Goal: Task Accomplishment & Management: Complete application form

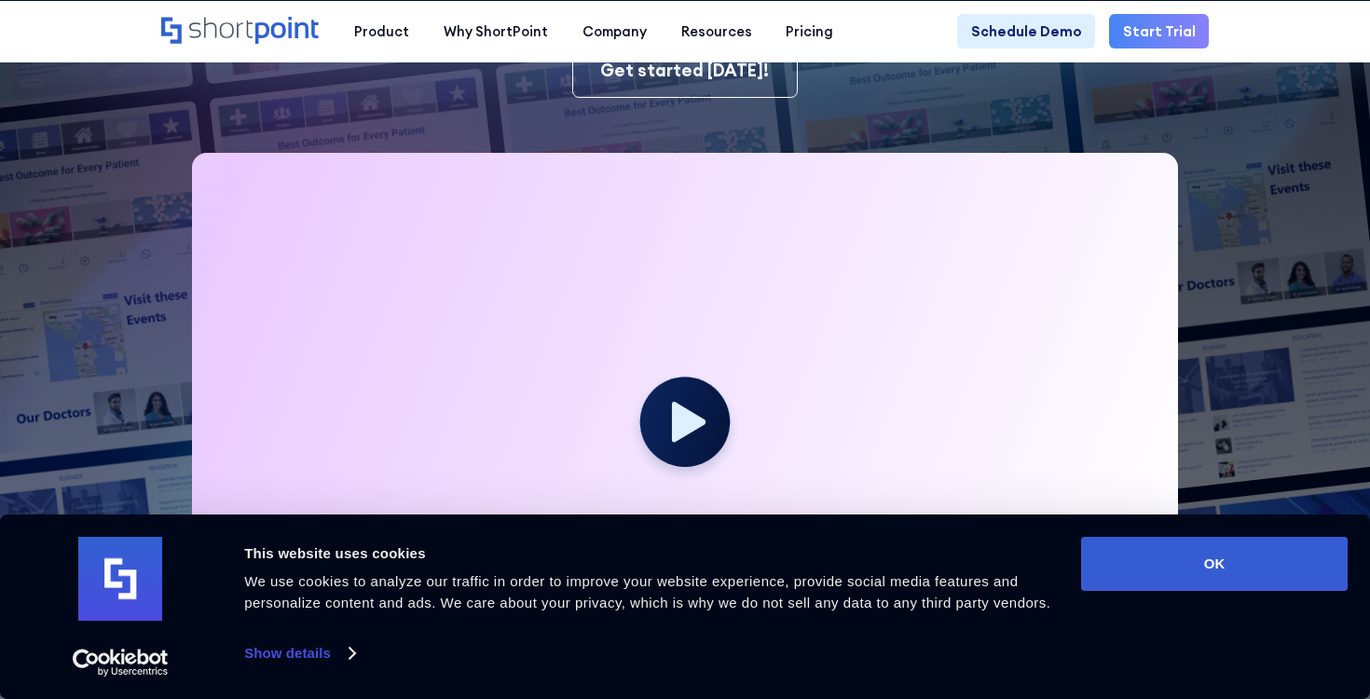
scroll to position [321, 0]
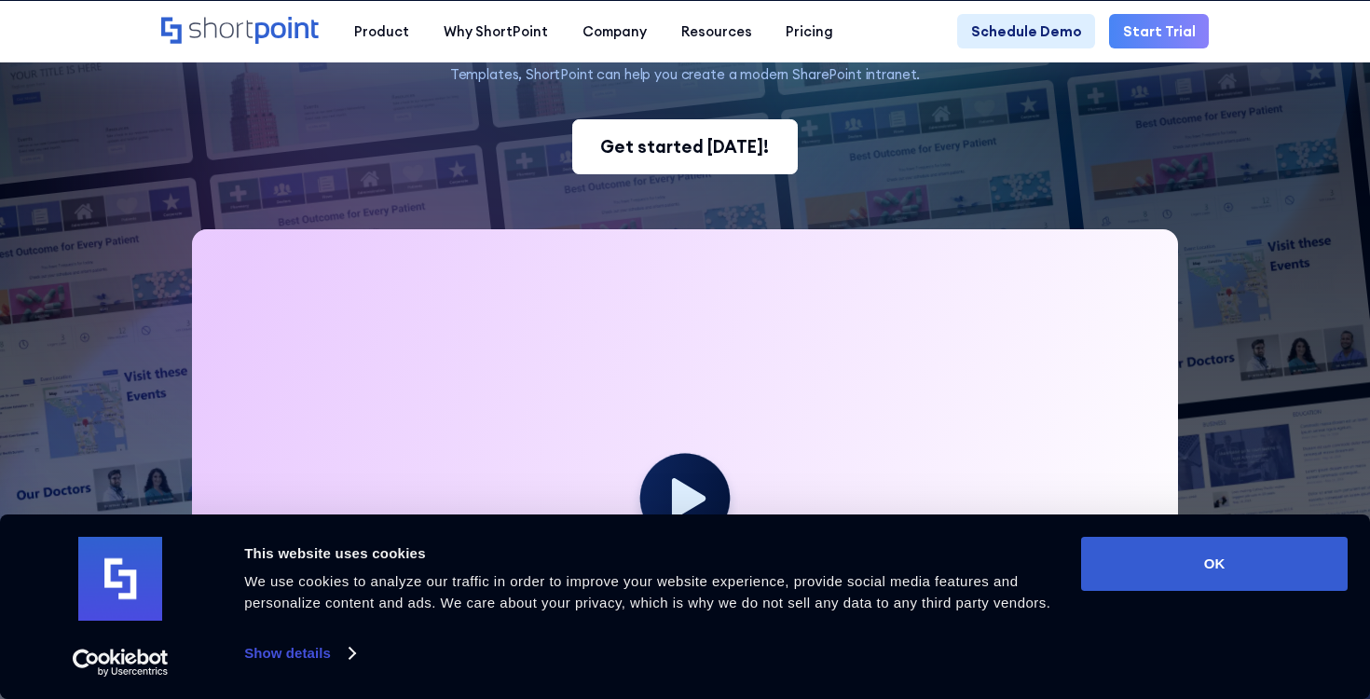
click at [697, 155] on div "Get started today!" at bounding box center [684, 147] width 169 height 26
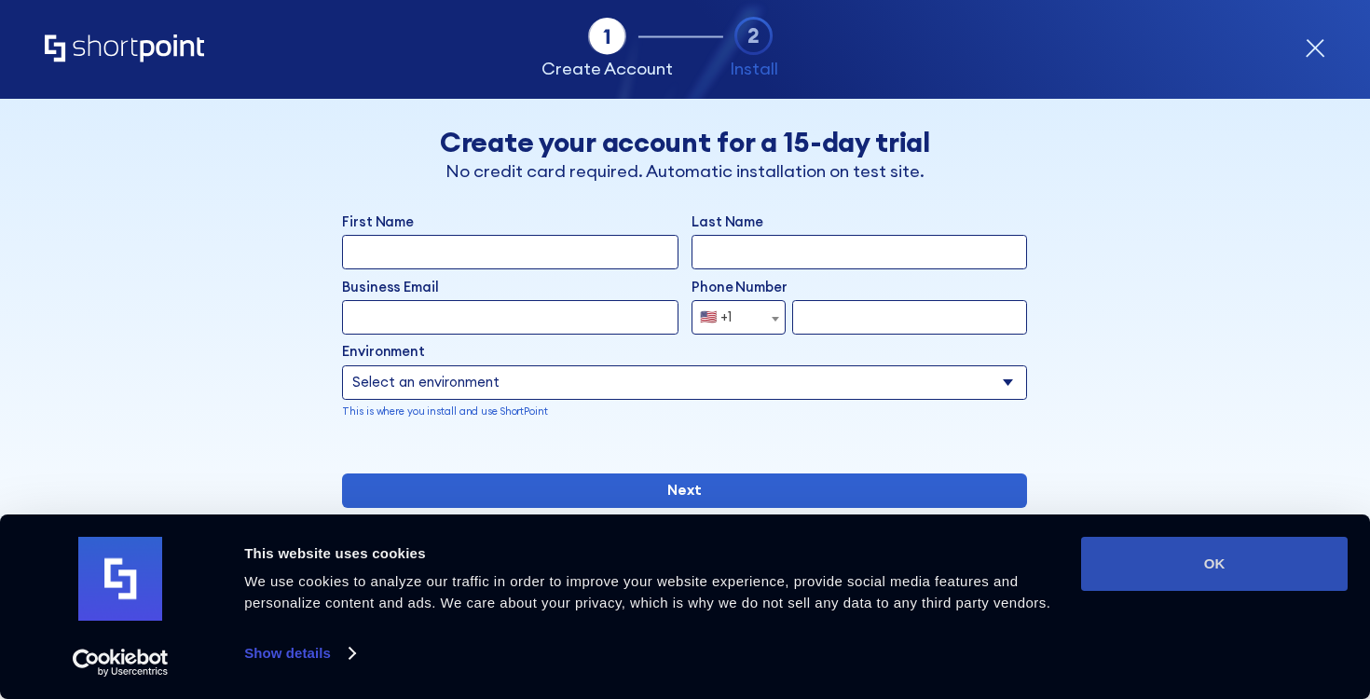
click at [1250, 539] on button "OK" at bounding box center [1214, 564] width 266 height 54
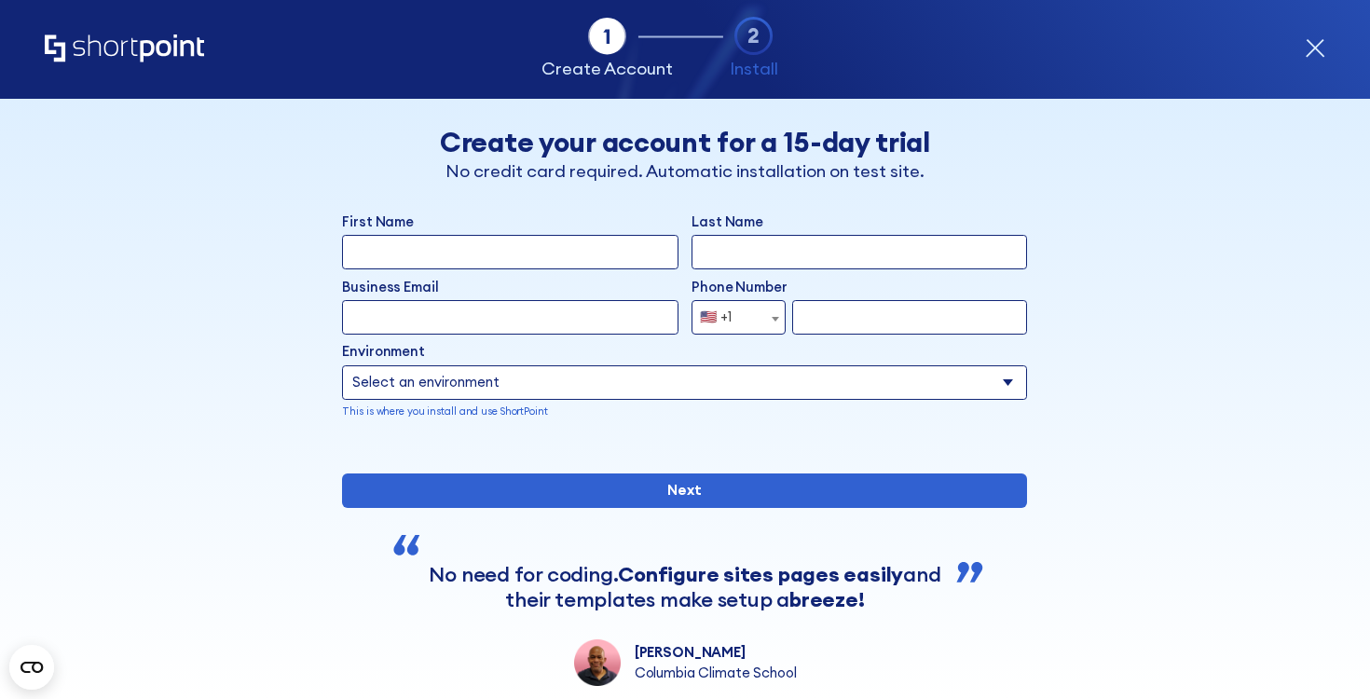
click at [145, 49] on icon "Home" at bounding box center [124, 47] width 159 height 27
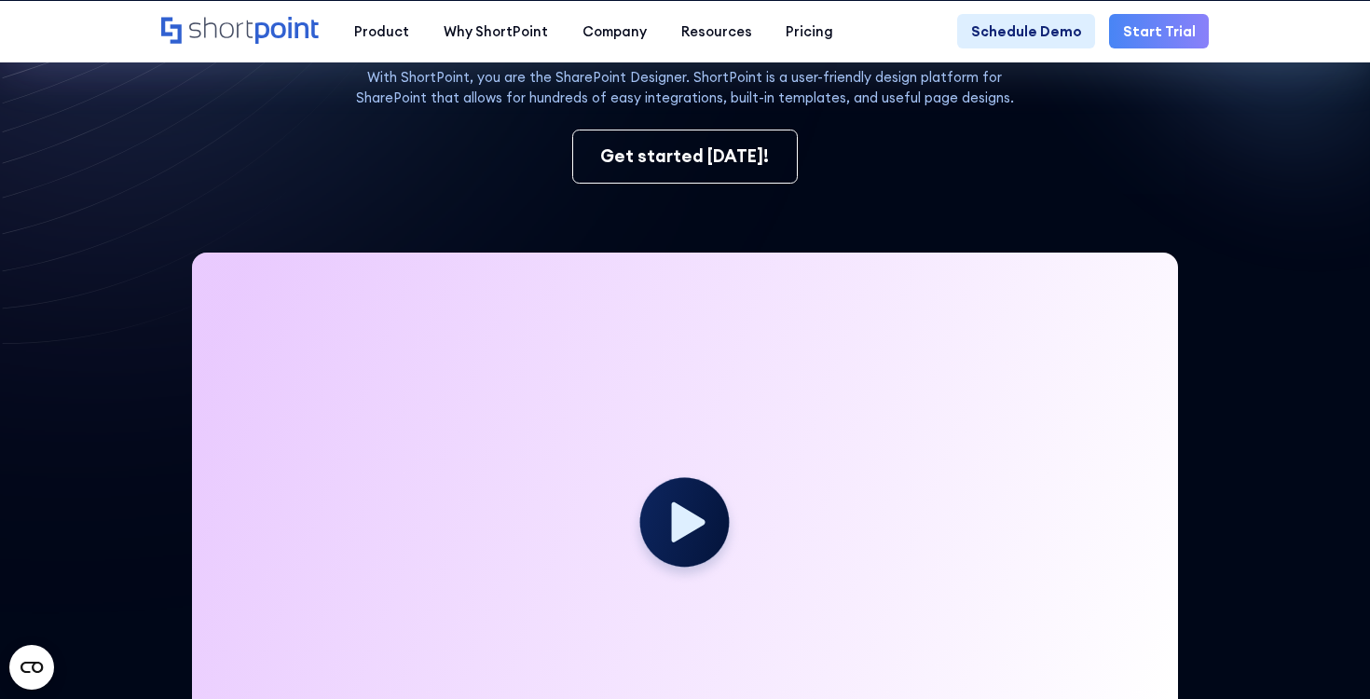
scroll to position [282, 0]
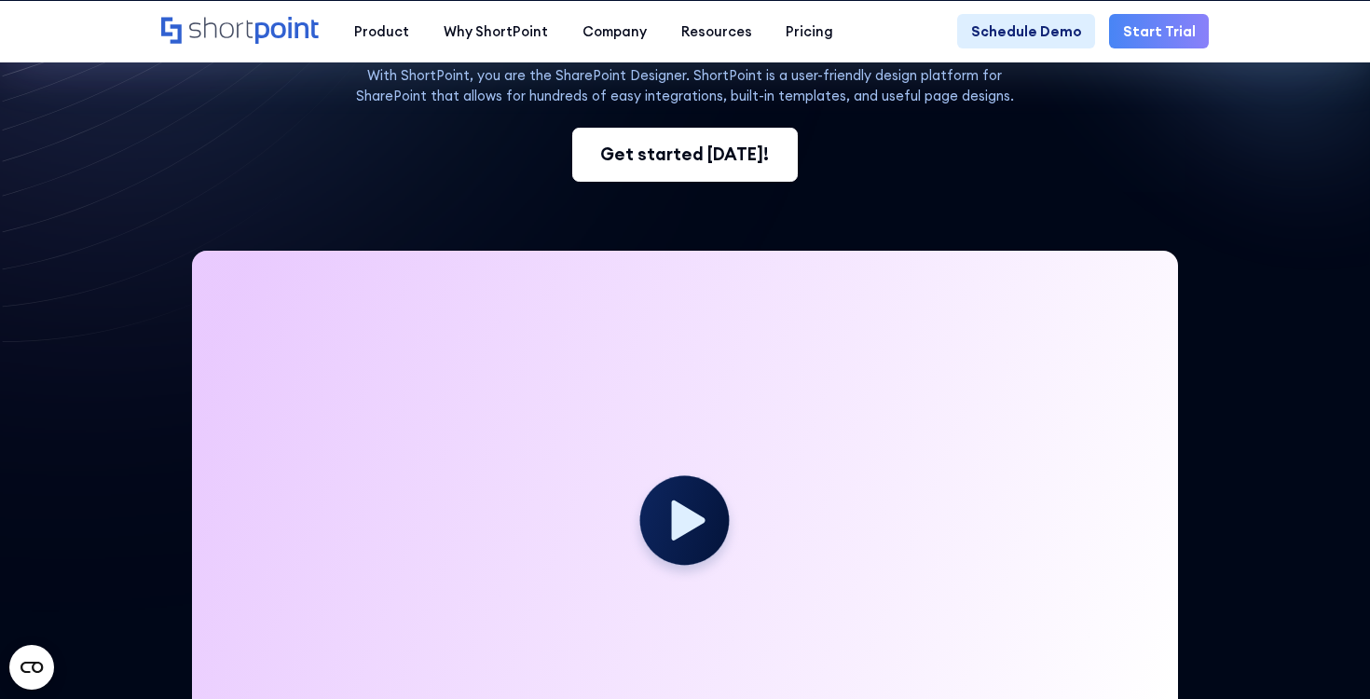
click at [703, 138] on link "Get started [DATE]!" at bounding box center [684, 155] width 225 height 55
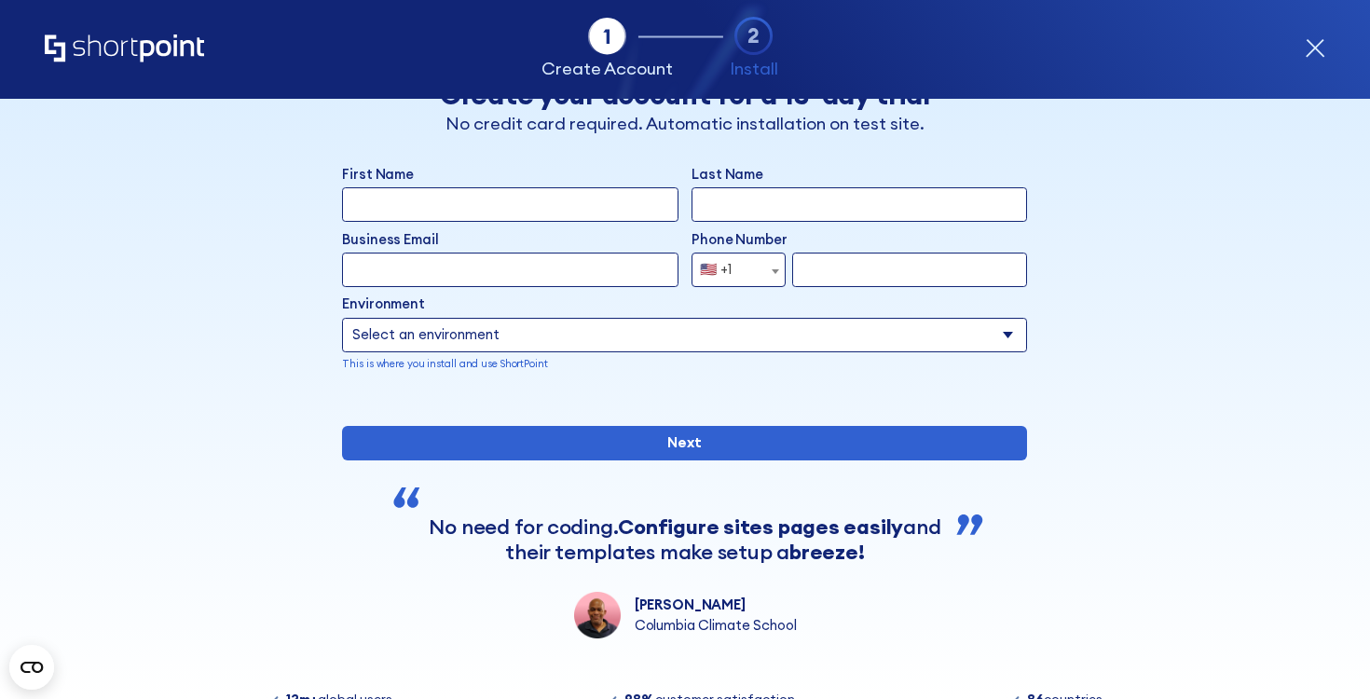
click at [518, 210] on input "First Name" at bounding box center [509, 204] width 335 height 34
type input "Heaven"
type input "Colaluca"
click at [621, 276] on input "hcassata13@gmail.com" at bounding box center [509, 270] width 335 height 34
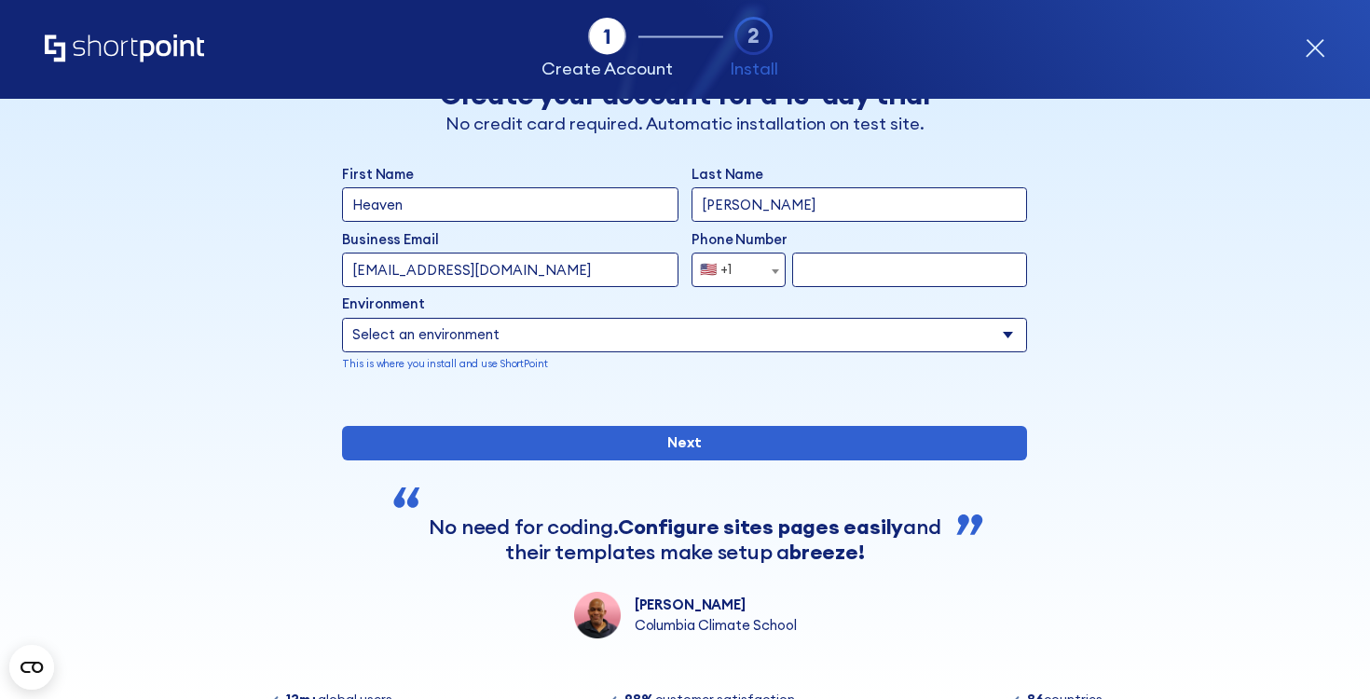
click at [621, 276] on input "hcassata13@gmail.com" at bounding box center [509, 270] width 335 height 34
type input "hcolaluca@hpmanaging.com"
select select "+1"
type input "3862649467"
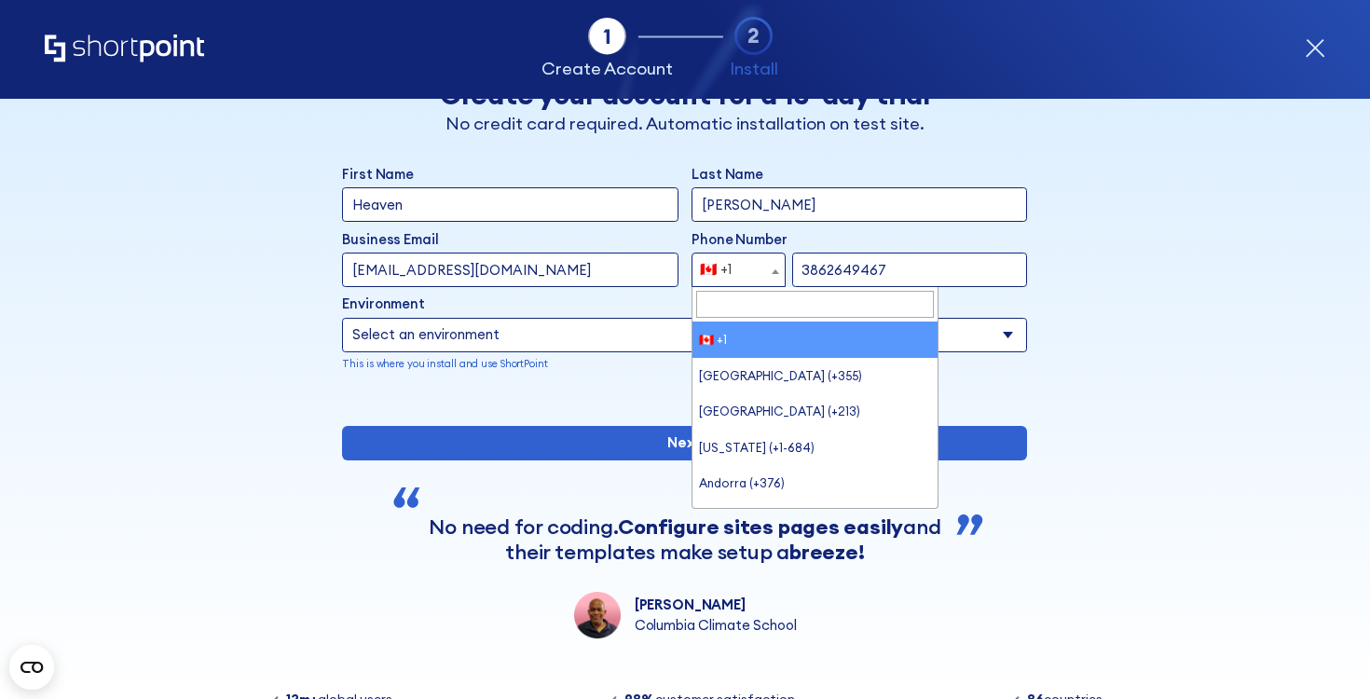
click at [719, 277] on div "🇨🇦 +1" at bounding box center [716, 270] width 32 height 34
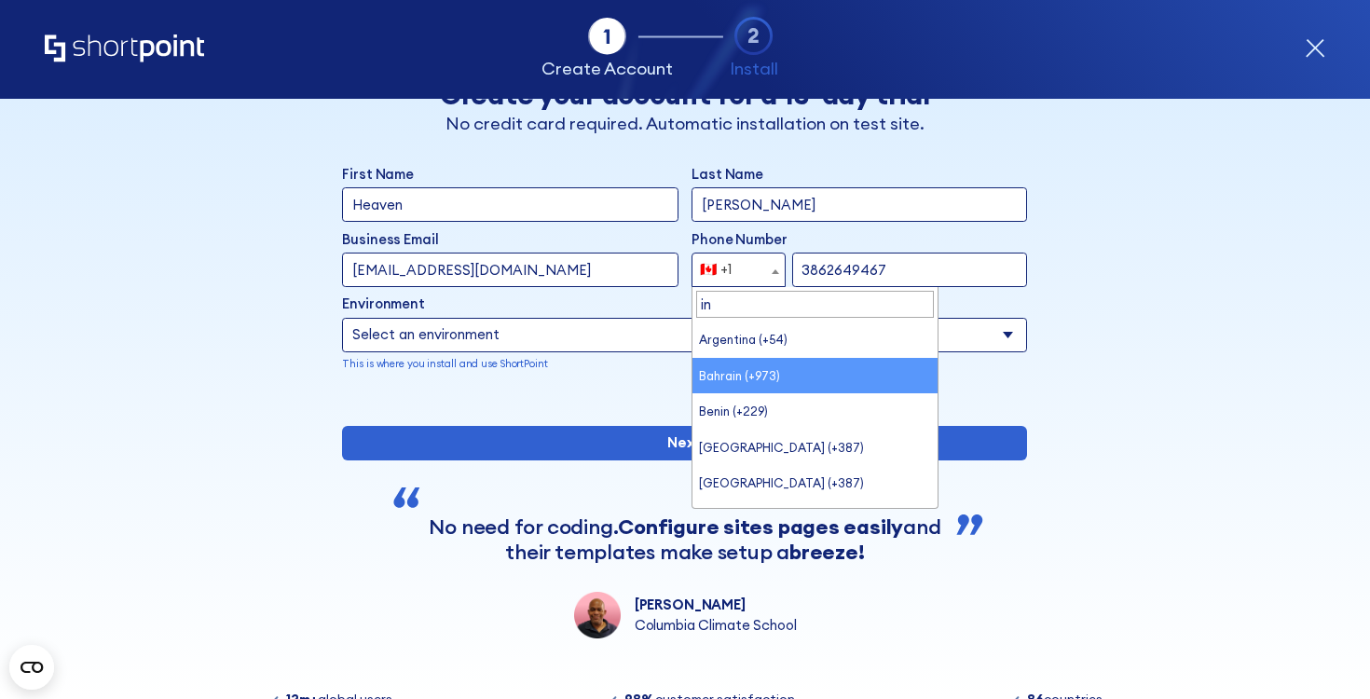
type input "i"
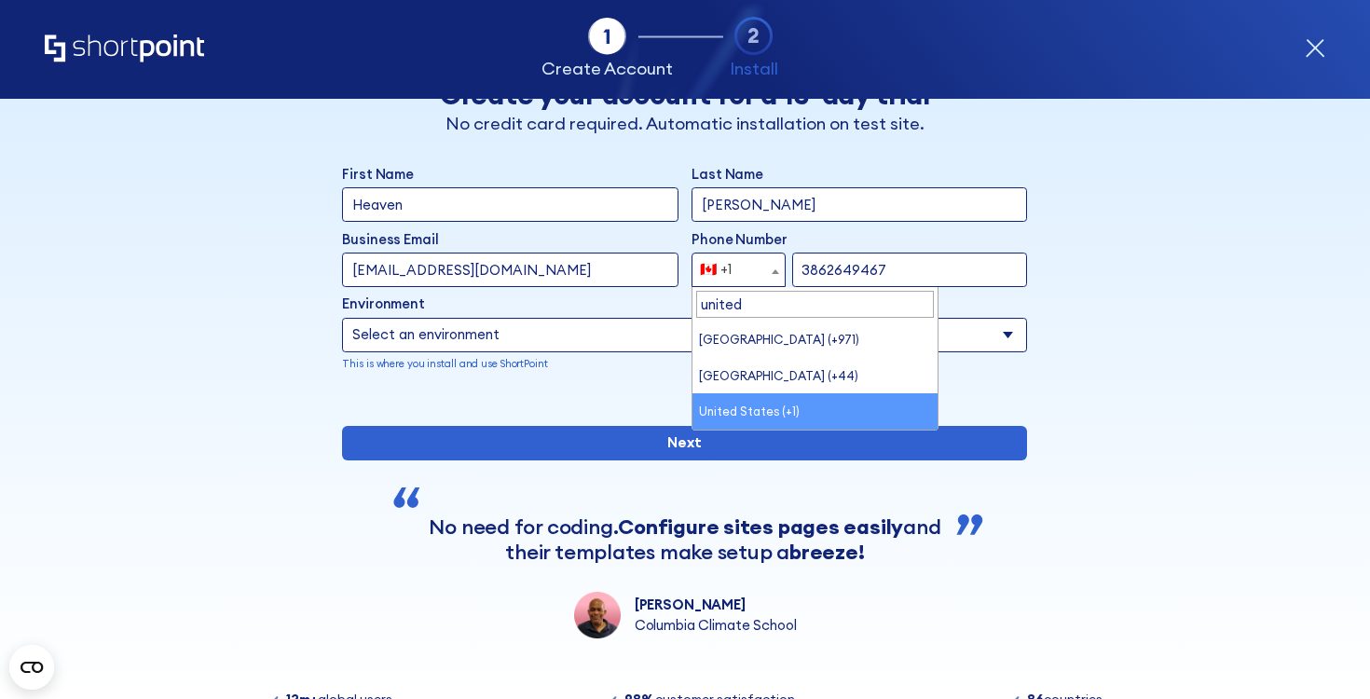
type input "united"
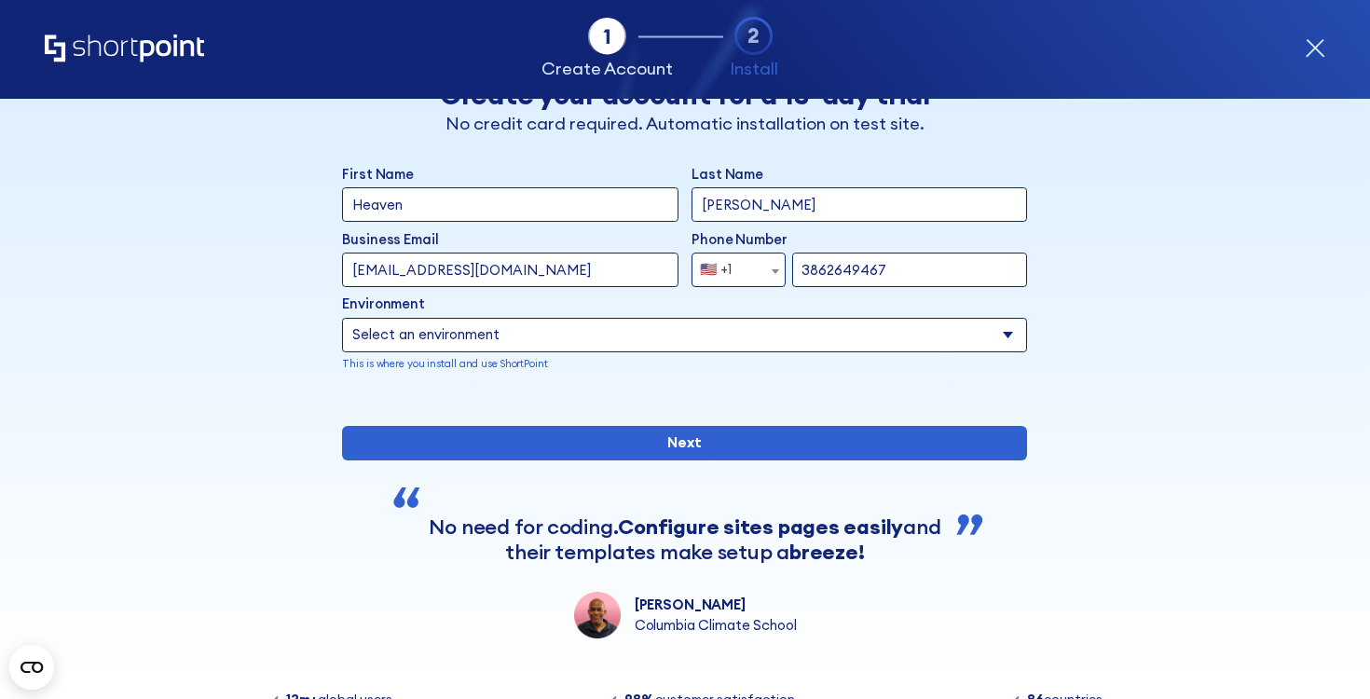
click at [561, 337] on select "Select an environment Microsoft 365 SharePoint Online SharePoint 2019 (On-Premi…" at bounding box center [684, 335] width 685 height 34
select select "SharePoint Online"
click at [342, 318] on select "Select an environment Microsoft 365 SharePoint Online SharePoint 2019 (On-Premi…" at bounding box center [684, 335] width 685 height 34
click at [559, 350] on select "Select an environment Microsoft 365 SharePoint Online SharePoint 2019 (On-Premi…" at bounding box center [684, 335] width 685 height 34
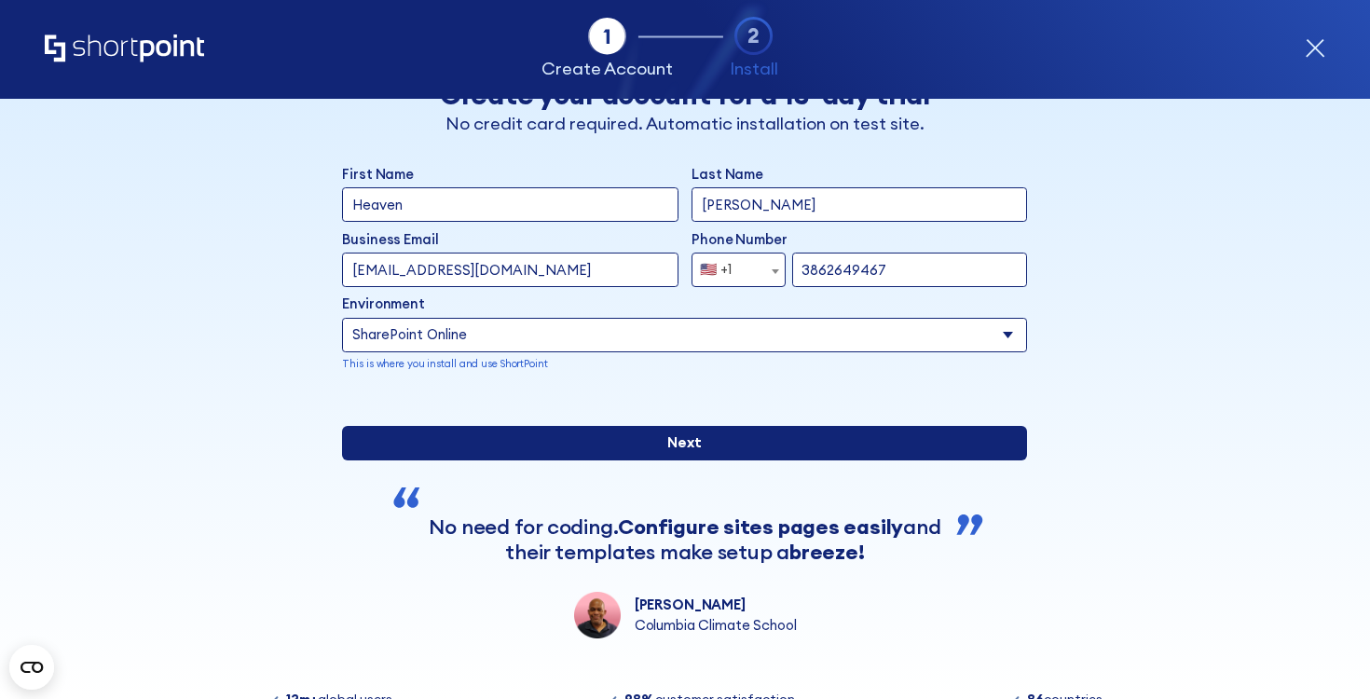
click at [480, 460] on input "Next" at bounding box center [684, 443] width 685 height 34
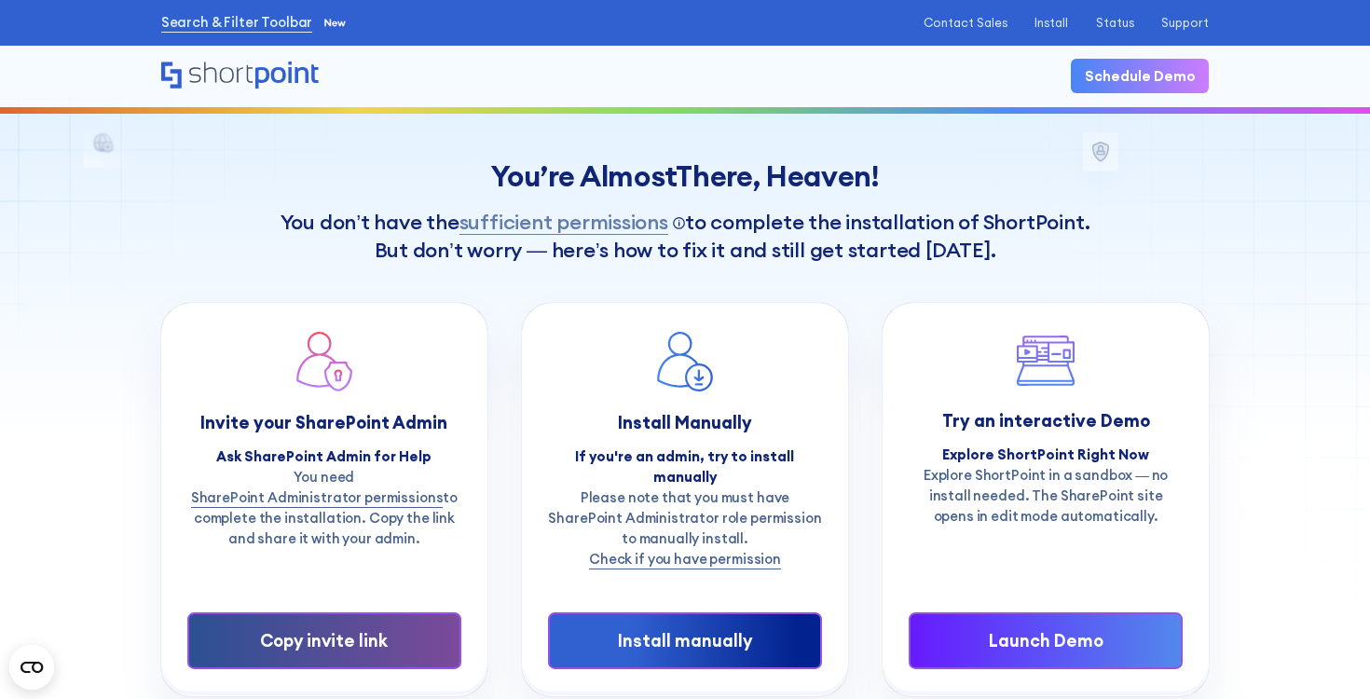
click at [380, 628] on div "Copy invite link" at bounding box center [324, 641] width 214 height 26
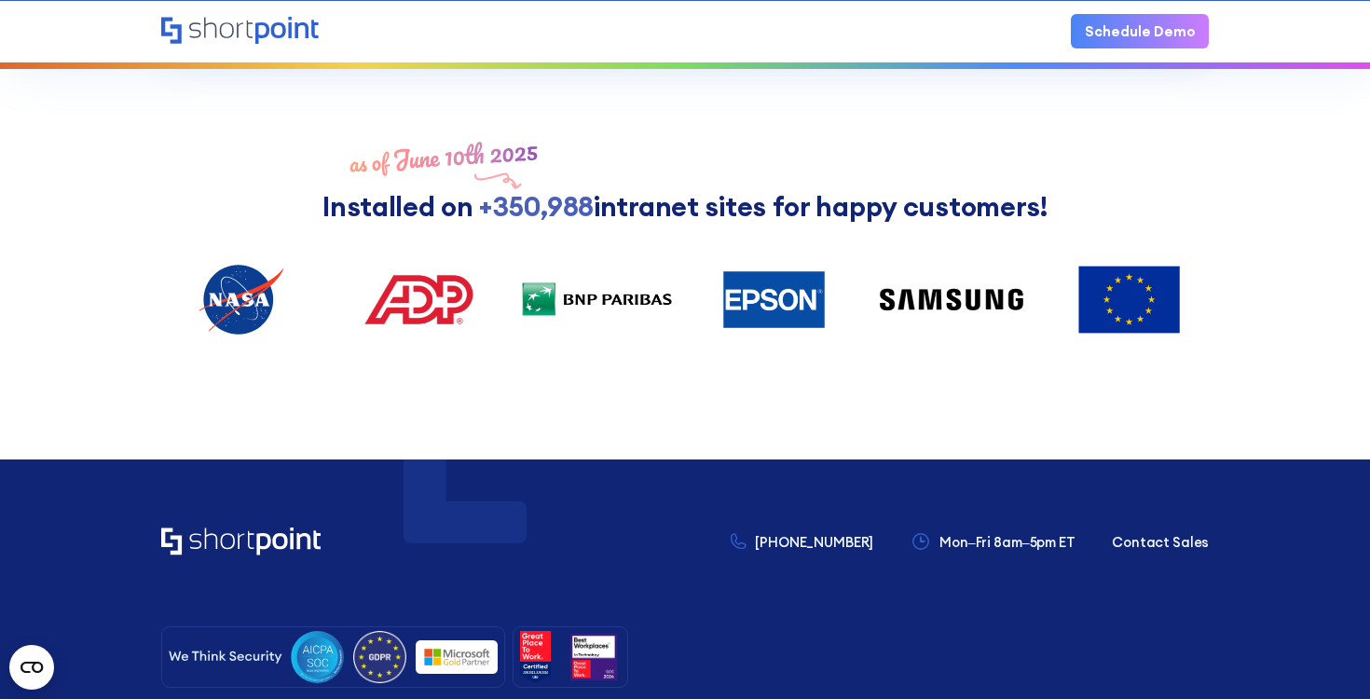
scroll to position [1059, 0]
